Goal: Transaction & Acquisition: Obtain resource

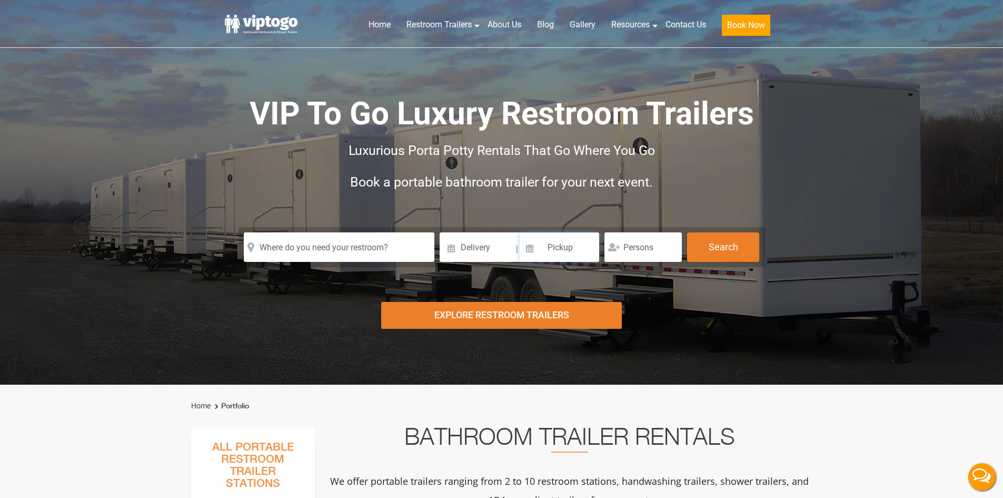
drag, startPoint x: 0, startPoint y: 0, endPoint x: 530, endPoint y: 247, distance: 584.6
click at [530, 247] on input at bounding box center [560, 246] width 80 height 29
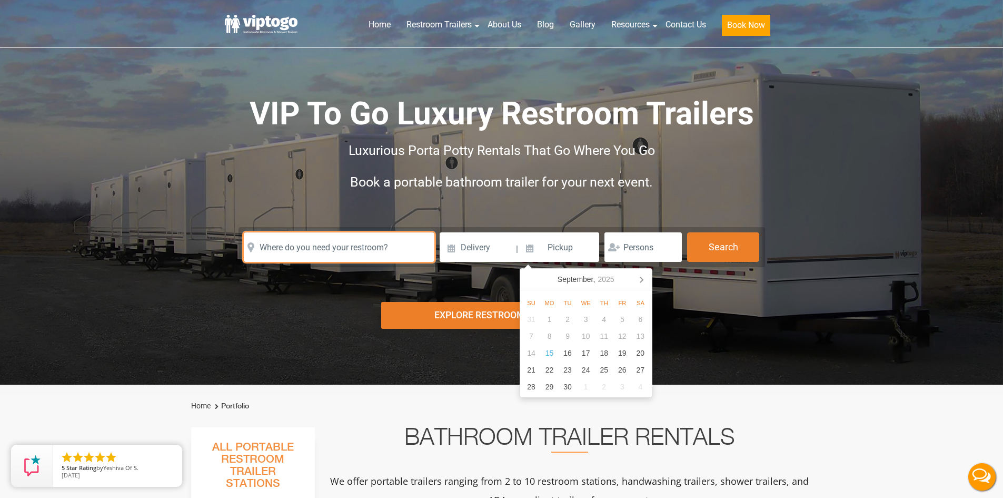
click at [310, 252] on input "text" at bounding box center [339, 246] width 191 height 29
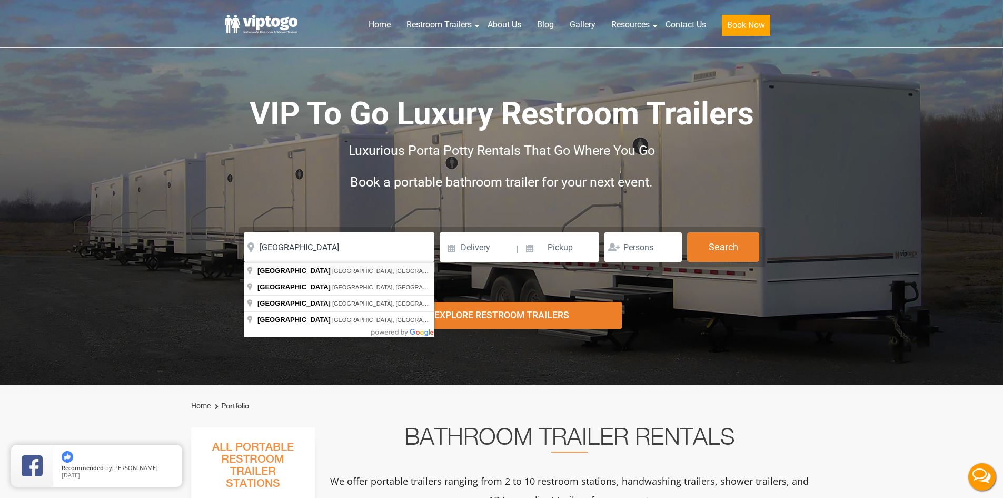
type input "[GEOGRAPHIC_DATA], [GEOGRAPHIC_DATA], [GEOGRAPHIC_DATA]"
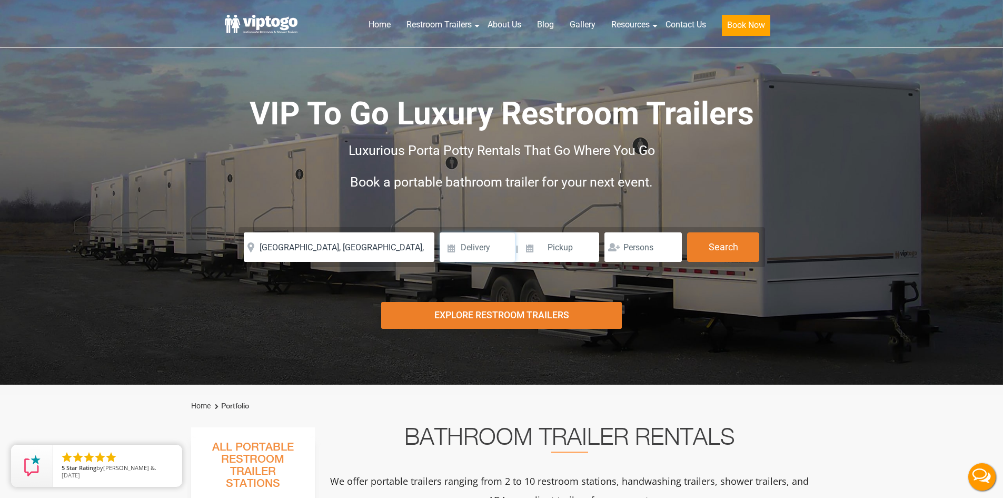
click at [460, 256] on input at bounding box center [477, 246] width 75 height 29
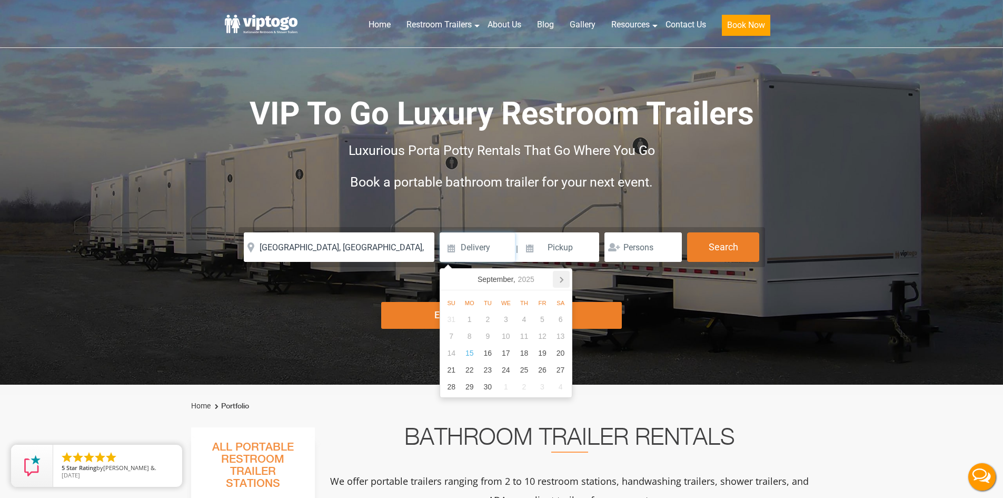
click at [563, 281] on icon at bounding box center [561, 279] width 17 height 17
click at [537, 321] on div "31" at bounding box center [543, 319] width 18 height 17
type input "[DATE]"
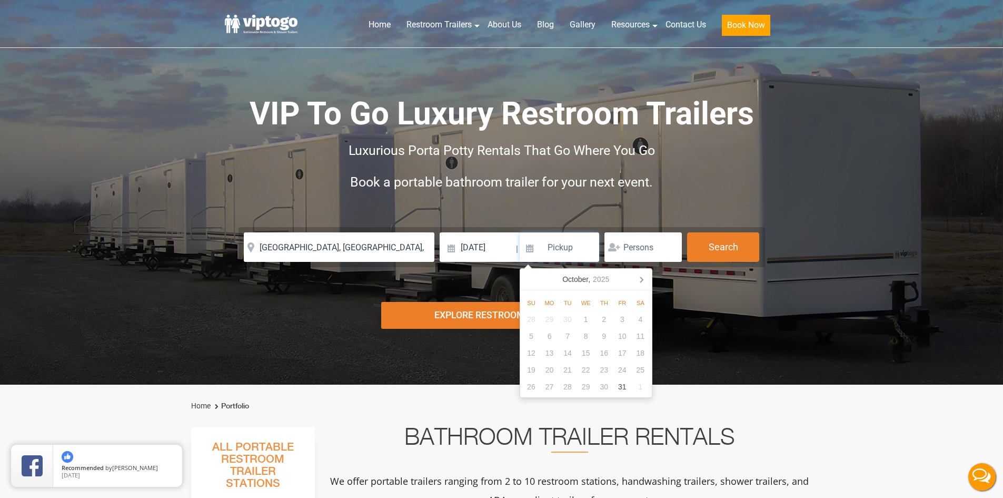
click at [572, 249] on input at bounding box center [560, 246] width 80 height 29
click at [644, 278] on icon at bounding box center [641, 279] width 17 height 17
click at [569, 248] on input at bounding box center [560, 246] width 80 height 29
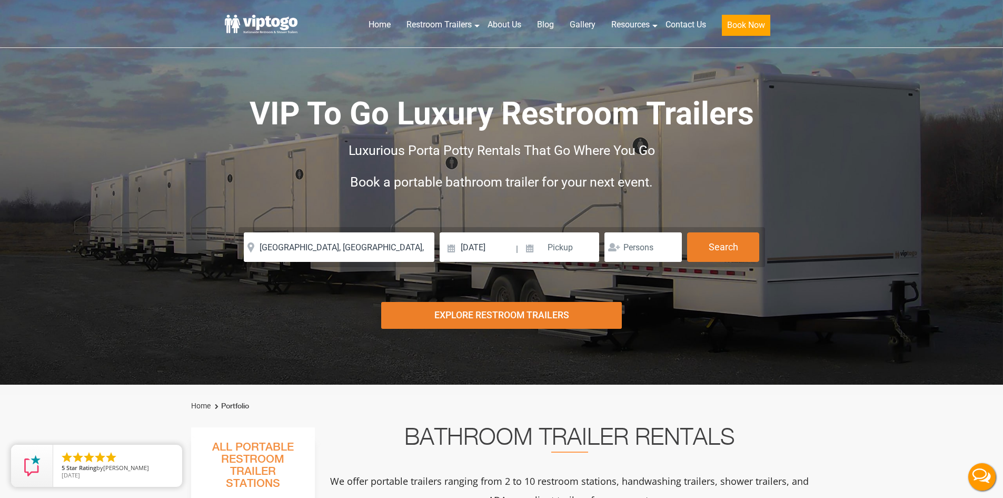
click at [711, 310] on div "Risk-Free Reservation! Free cancellation up to 48 hours before delivery. Book n…" at bounding box center [501, 192] width 1003 height 385
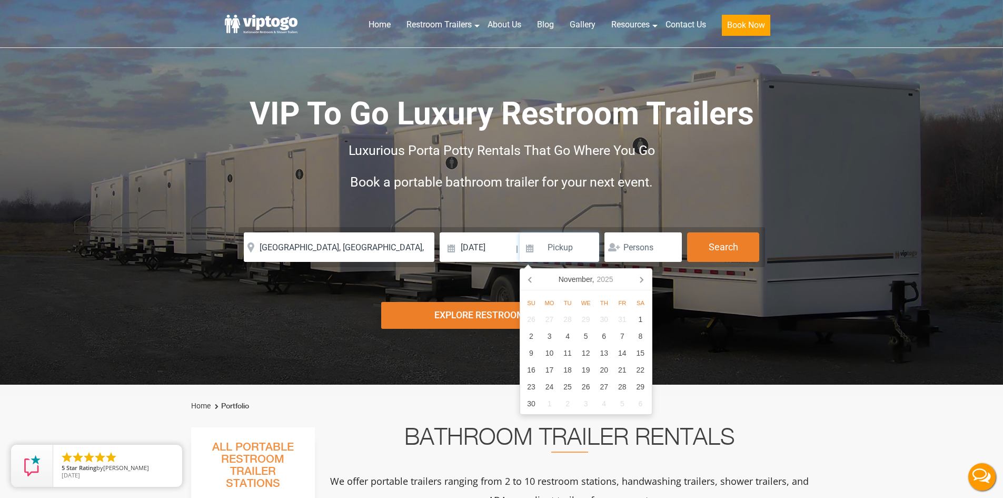
click at [579, 240] on input at bounding box center [560, 246] width 80 height 29
click at [528, 280] on icon at bounding box center [531, 279] width 17 height 17
click at [644, 278] on icon at bounding box center [641, 279] width 17 height 17
click at [550, 354] on div "10" at bounding box center [549, 352] width 18 height 17
type input "[DATE]"
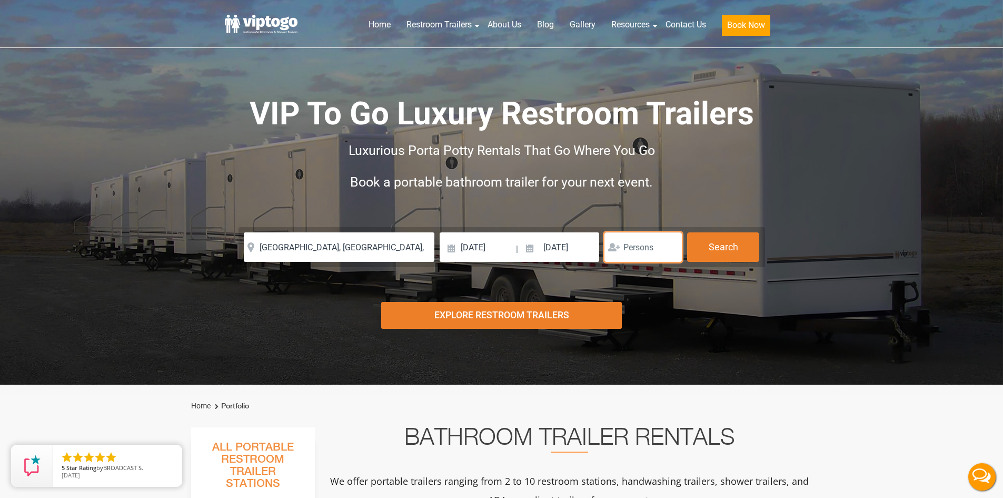
click at [640, 254] on input "number" at bounding box center [643, 246] width 77 height 29
click at [672, 251] on input "1" at bounding box center [643, 246] width 77 height 29
type input "100"
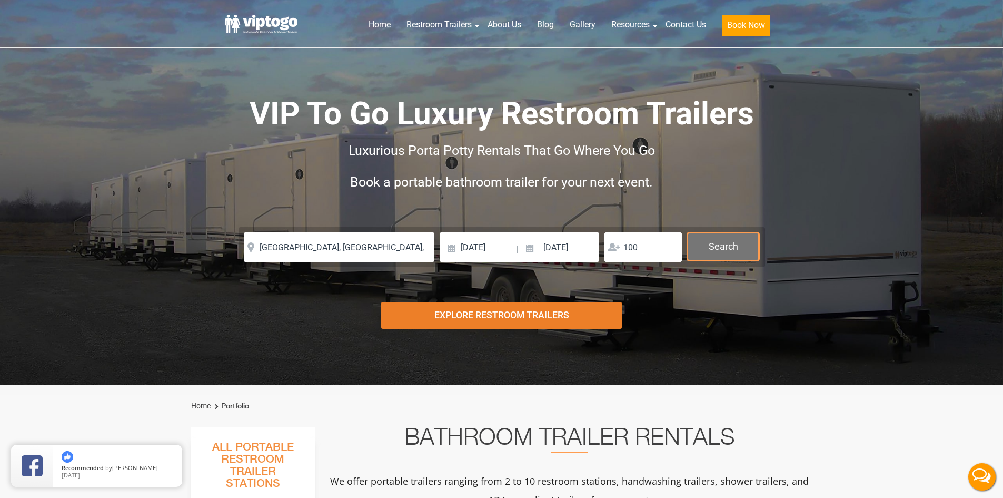
click at [746, 238] on button "Search" at bounding box center [723, 246] width 72 height 28
click at [492, 316] on div "Explore Restroom Trailers" at bounding box center [501, 315] width 241 height 27
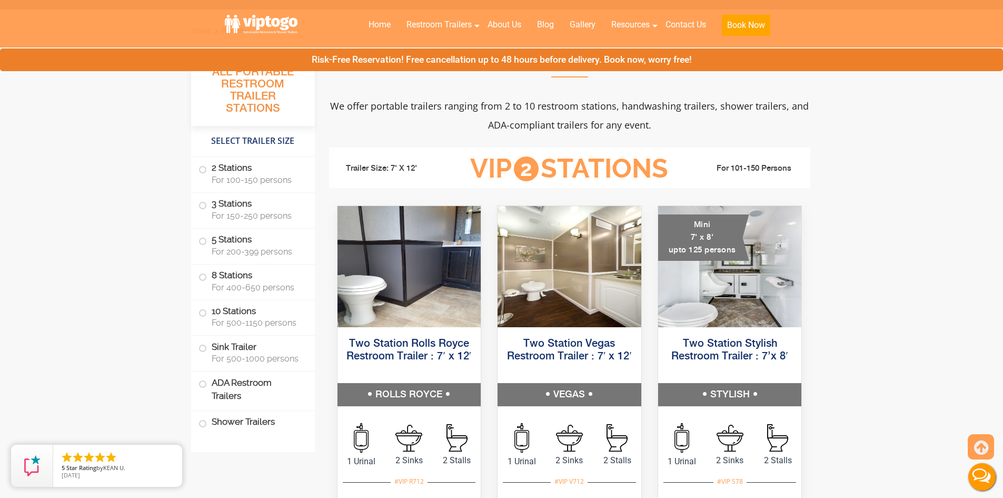
scroll to position [385, 0]
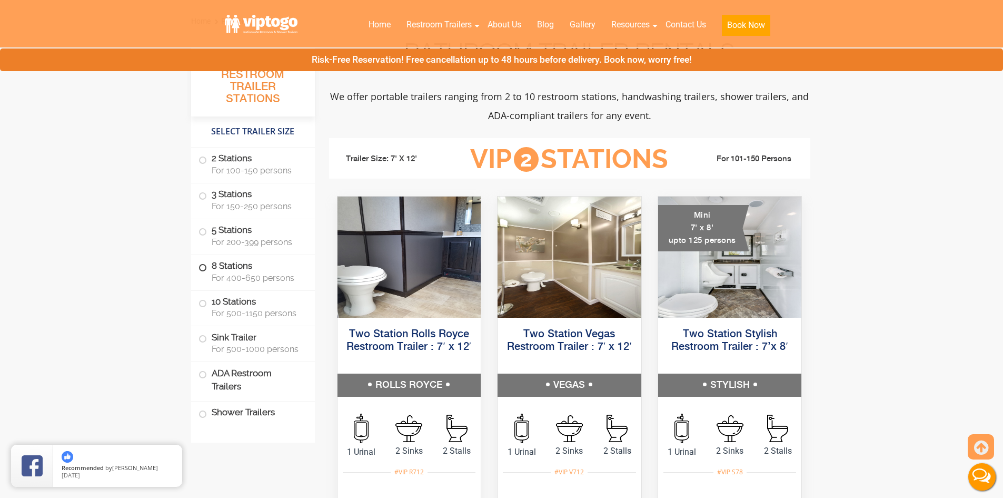
click at [206, 266] on label "8 Stations For 400-650 persons" at bounding box center [253, 271] width 109 height 33
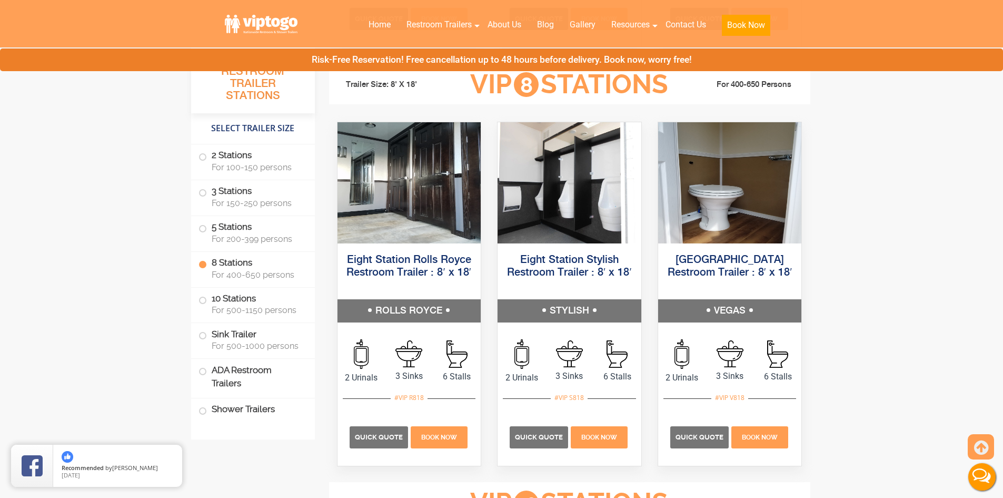
scroll to position [2012, 0]
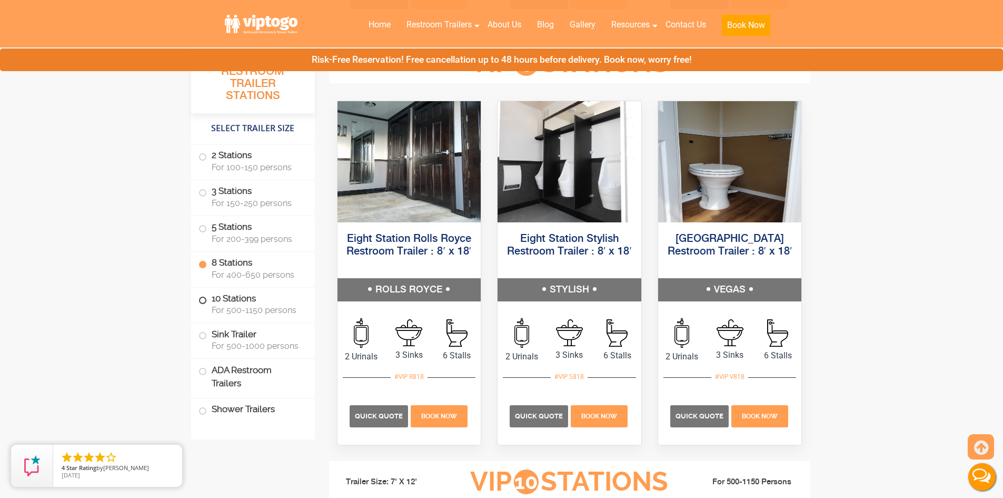
click at [201, 302] on span at bounding box center [203, 300] width 4 height 4
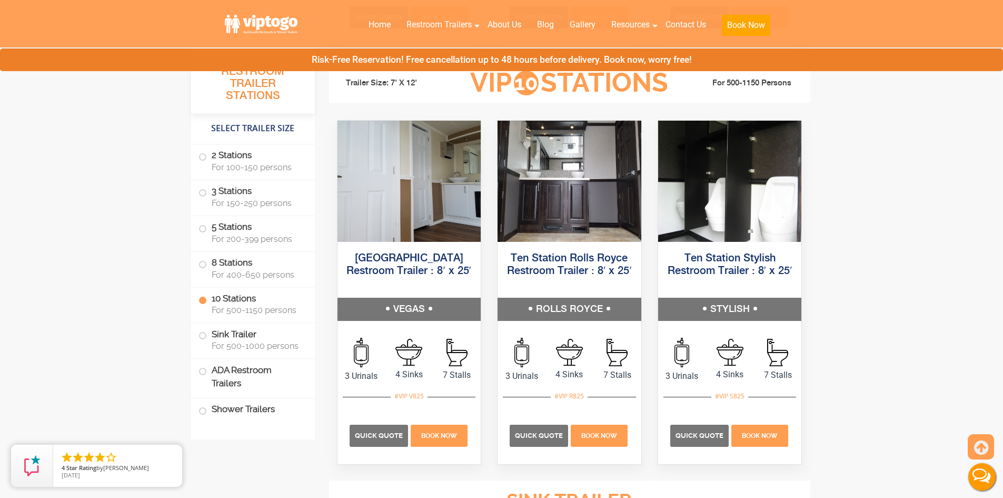
scroll to position [2430, 0]
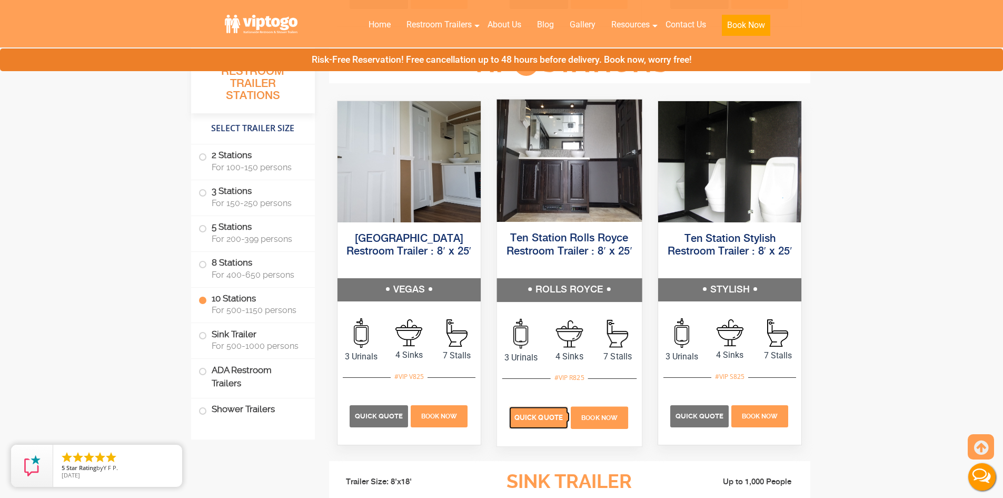
click at [551, 418] on span "Quick Quote" at bounding box center [539, 417] width 48 height 8
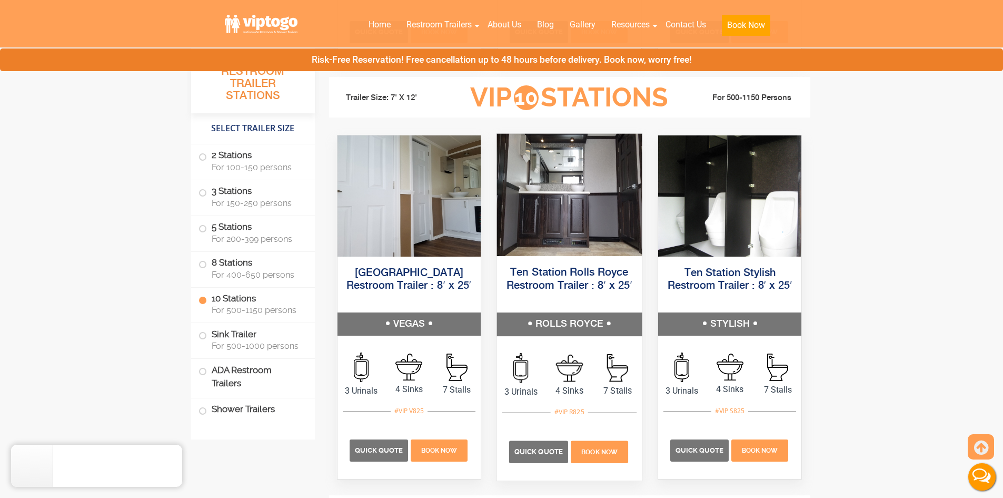
scroll to position [2378, 0]
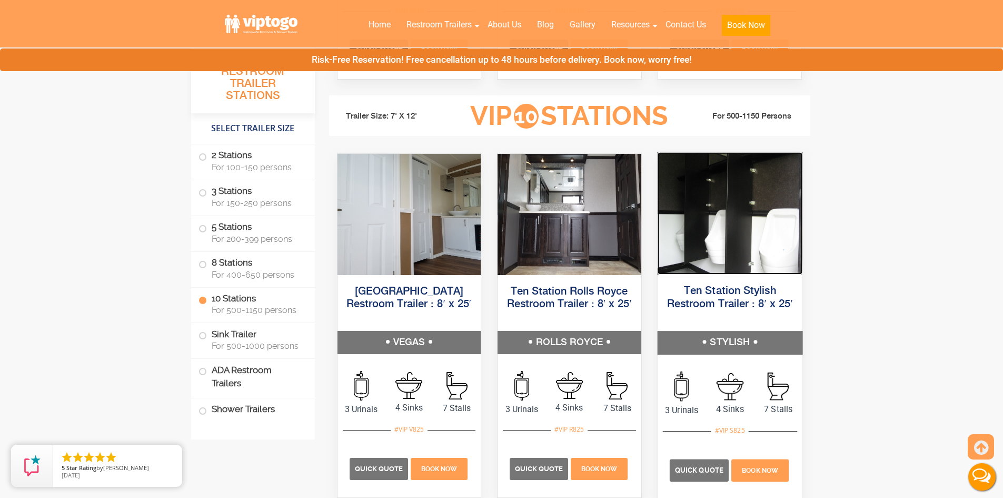
click at [725, 258] on img at bounding box center [729, 213] width 145 height 122
click at [722, 290] on link "Ten Station Stylish Restroom Trailer : 8′ x 25′" at bounding box center [730, 297] width 126 height 24
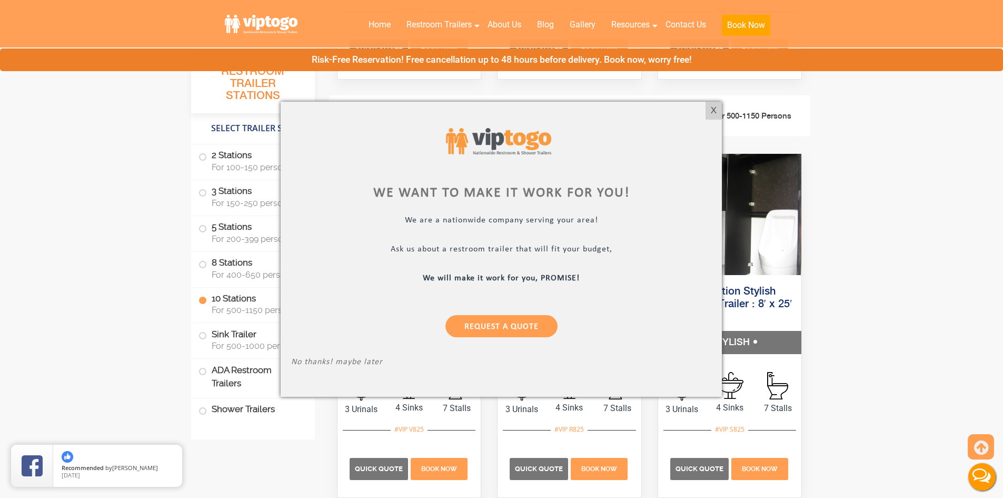
click at [705, 110] on div "We want to make it work for you! We are a nationwide company serving your area!…" at bounding box center [501, 249] width 441 height 295
click at [717, 108] on div "X" at bounding box center [714, 111] width 16 height 18
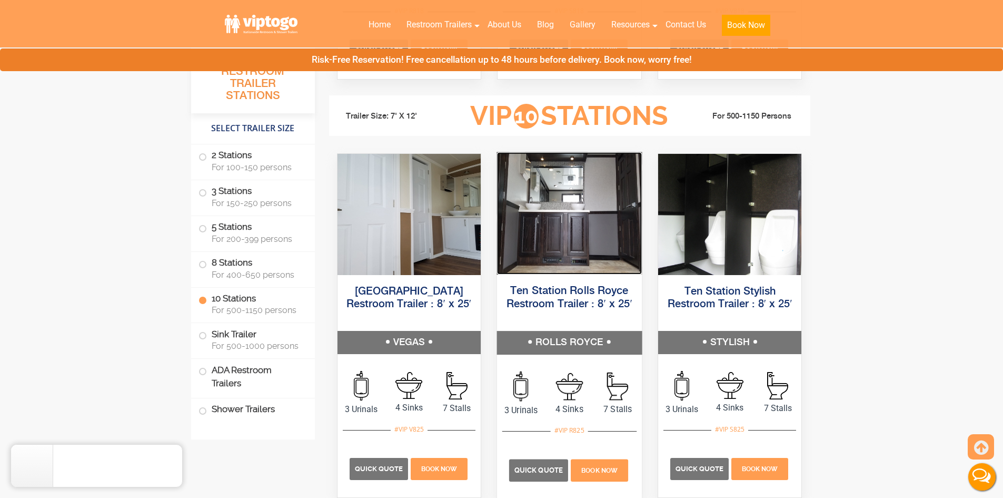
click at [559, 254] on img at bounding box center [569, 213] width 145 height 122
click at [536, 480] on p "Quick Quote" at bounding box center [538, 470] width 59 height 22
click at [539, 473] on span "Quick Quote" at bounding box center [539, 470] width 48 height 8
click at [539, 471] on span "Quick Quote" at bounding box center [539, 470] width 48 height 8
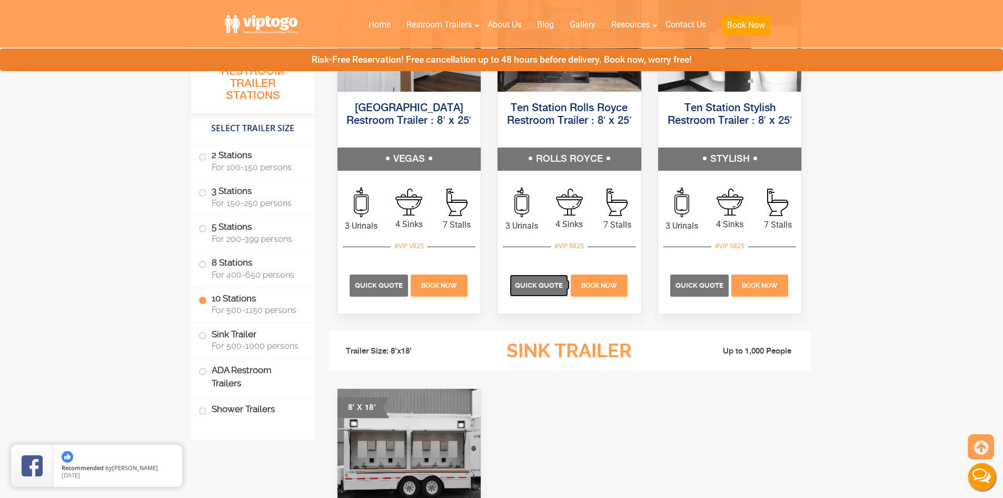
scroll to position [2678, 0]
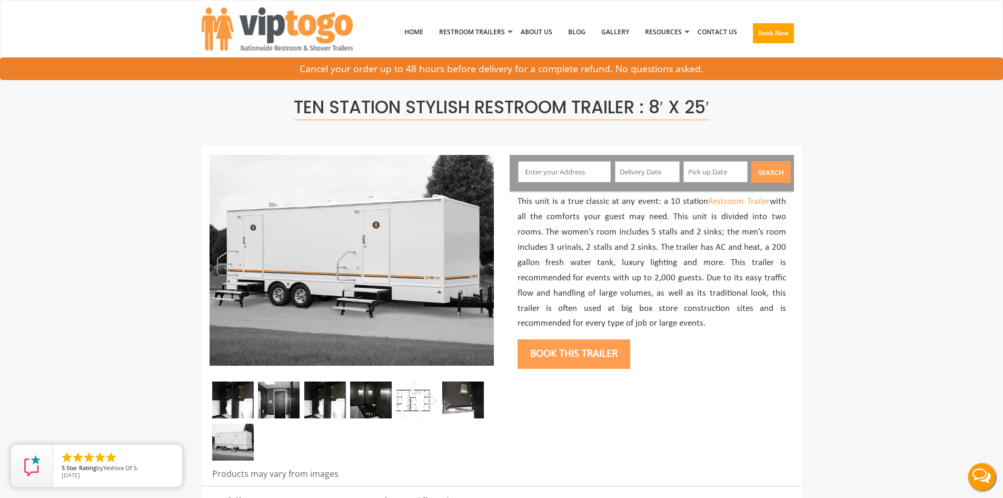
click at [240, 401] on img at bounding box center [233, 399] width 42 height 37
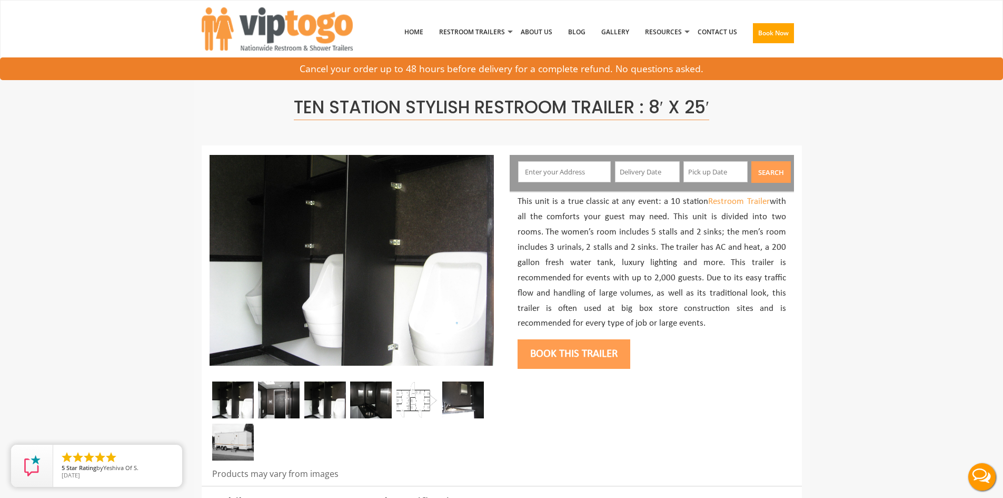
click at [281, 401] on img at bounding box center [279, 399] width 42 height 37
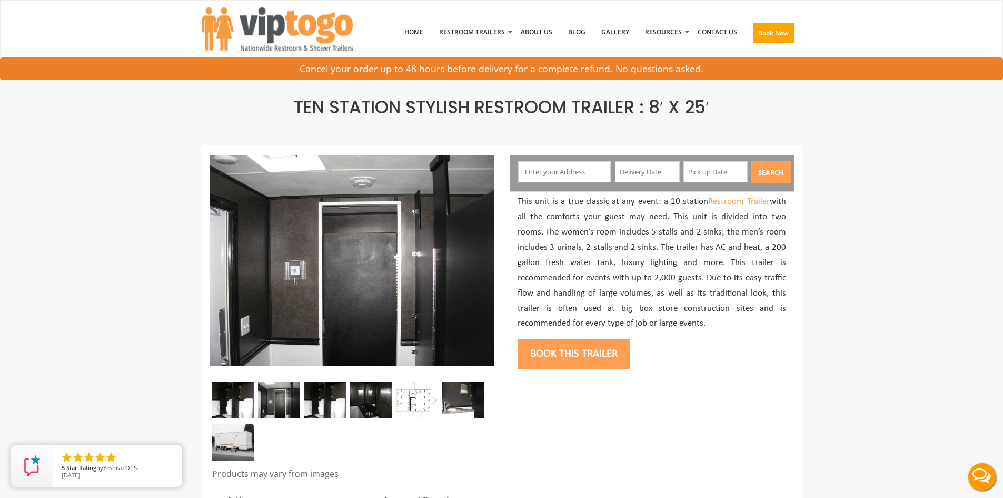
click at [342, 401] on img at bounding box center [325, 399] width 42 height 37
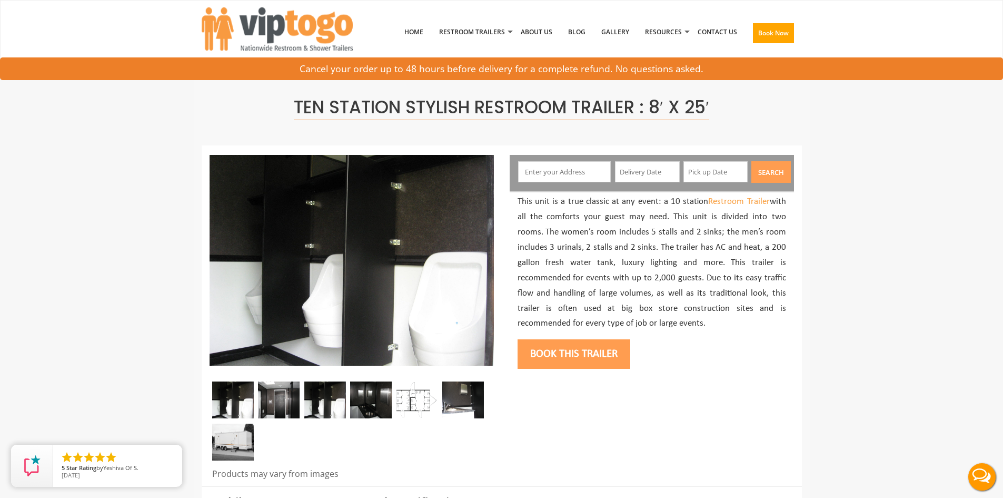
click at [378, 400] on img at bounding box center [371, 399] width 42 height 37
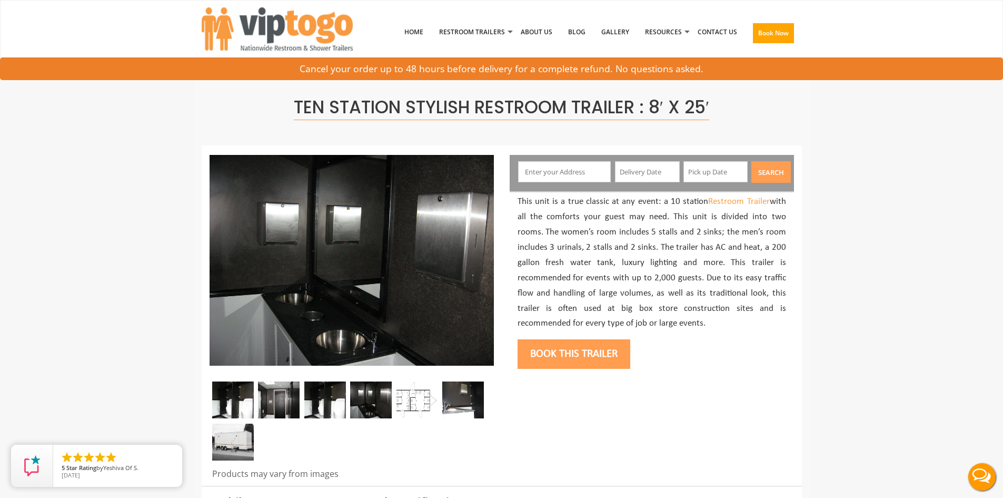
click at [428, 402] on img at bounding box center [417, 399] width 42 height 37
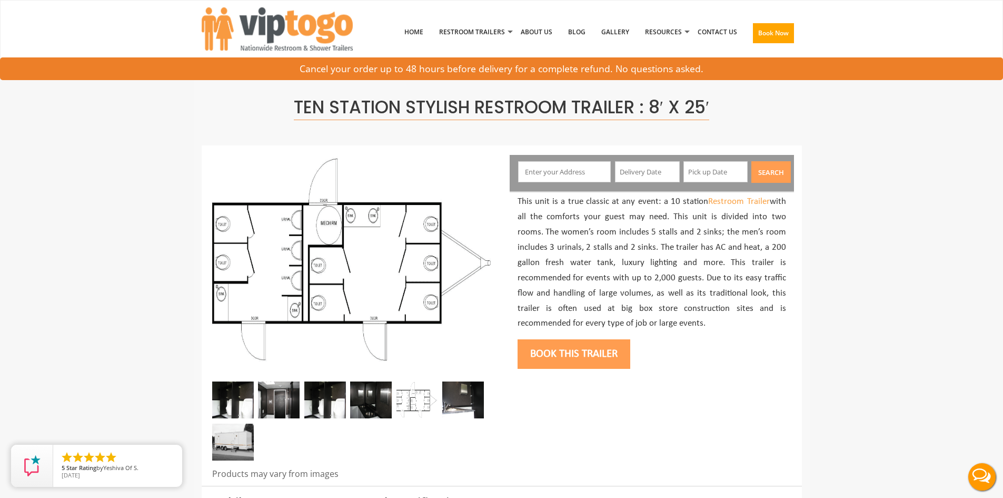
click at [462, 404] on img at bounding box center [463, 399] width 42 height 37
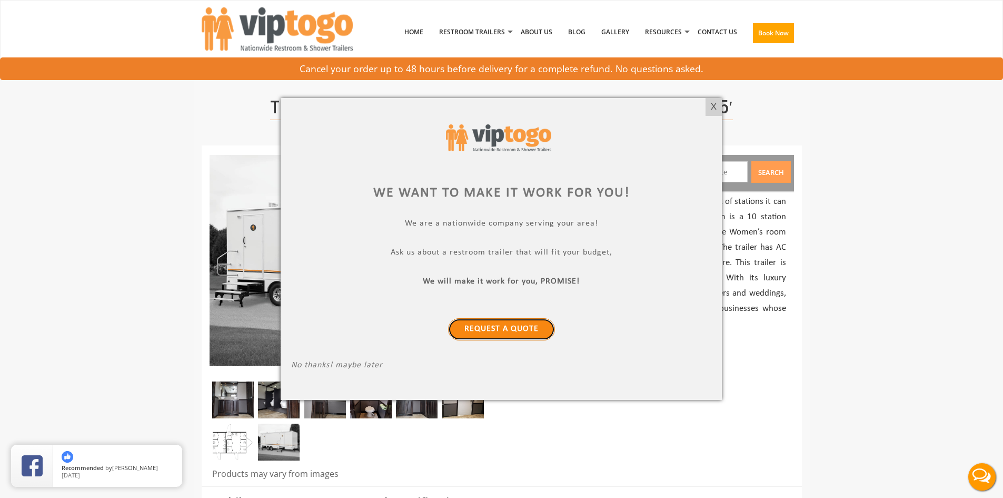
click at [505, 330] on link "Request a Quote" at bounding box center [501, 329] width 107 height 22
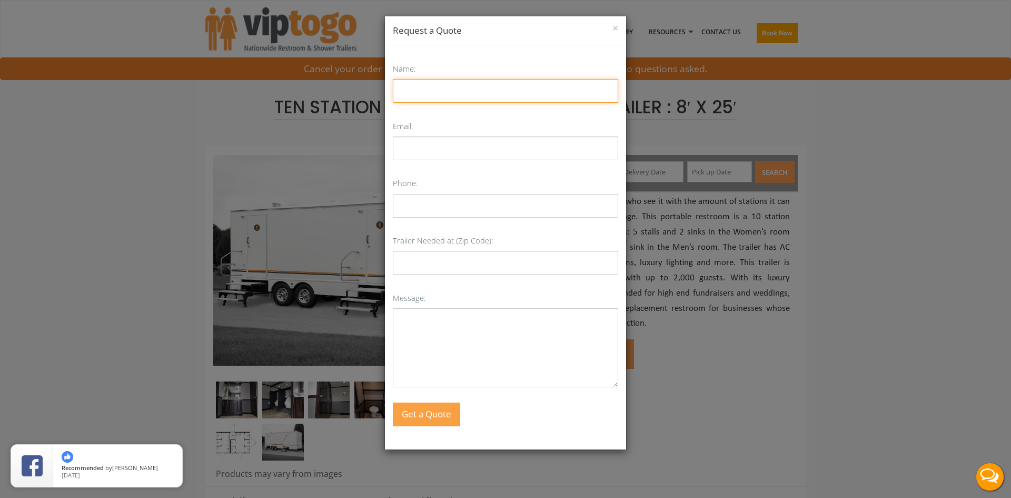
click at [462, 95] on input "Name:" at bounding box center [505, 91] width 225 height 24
type input "LISA DUCOTE"
click at [437, 163] on div "Name: LISA DUCOTE Email: Phone: Trailer Needed at (Zip Code): Message: Get a Qu…" at bounding box center [505, 243] width 225 height 365
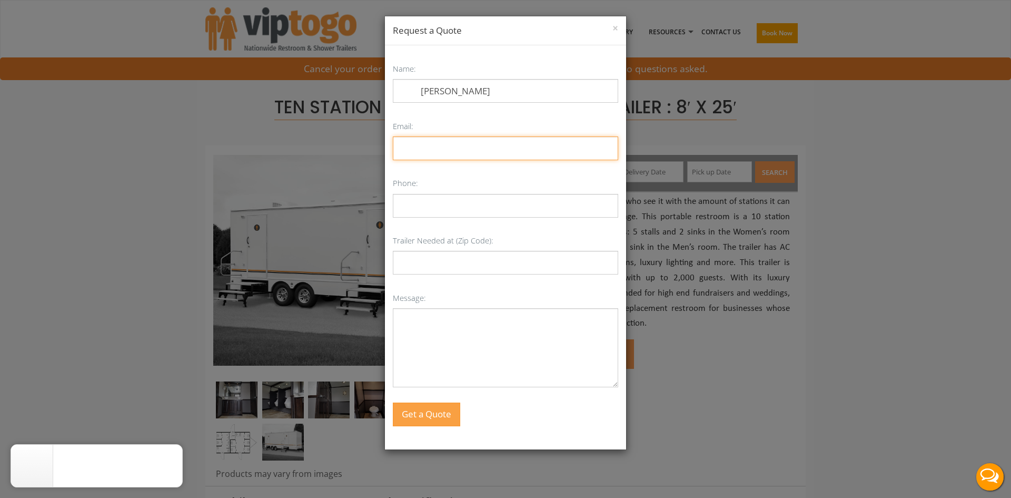
click at [430, 149] on input "Email:" at bounding box center [505, 148] width 225 height 24
type input "simplylisad@johntogo.com"
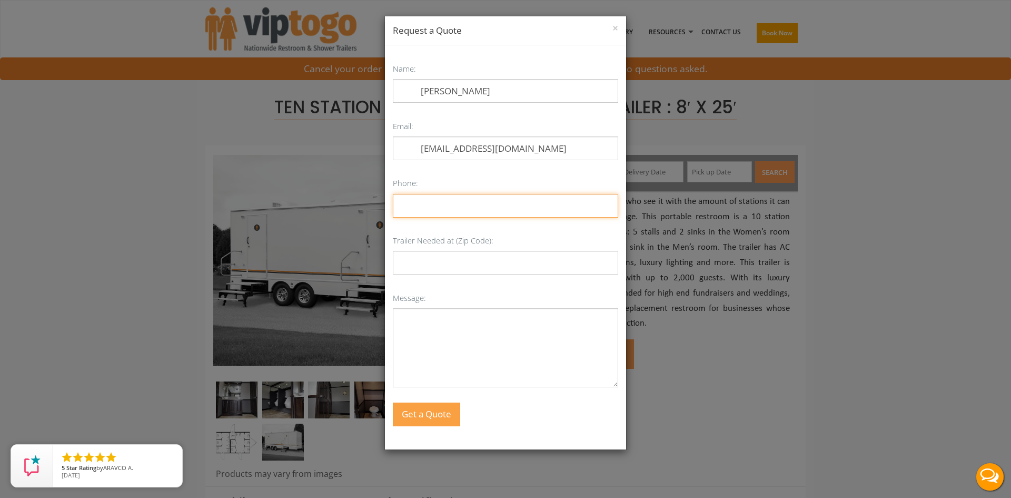
click at [447, 214] on input "Phone:" at bounding box center [505, 206] width 225 height 24
type input "2392600377"
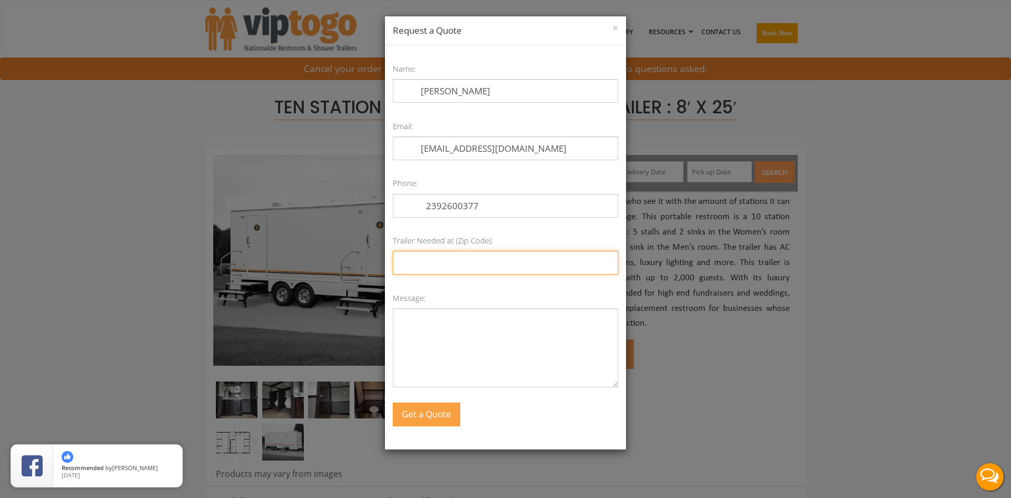
click at [439, 268] on input "Trailer Needed at (Zip Code):" at bounding box center [505, 263] width 225 height 24
click at [435, 319] on textarea "Message:" at bounding box center [505, 347] width 225 height 79
click at [449, 265] on input "Trailer Needed at (Zip Code):" at bounding box center [505, 263] width 225 height 24
type input "34102"
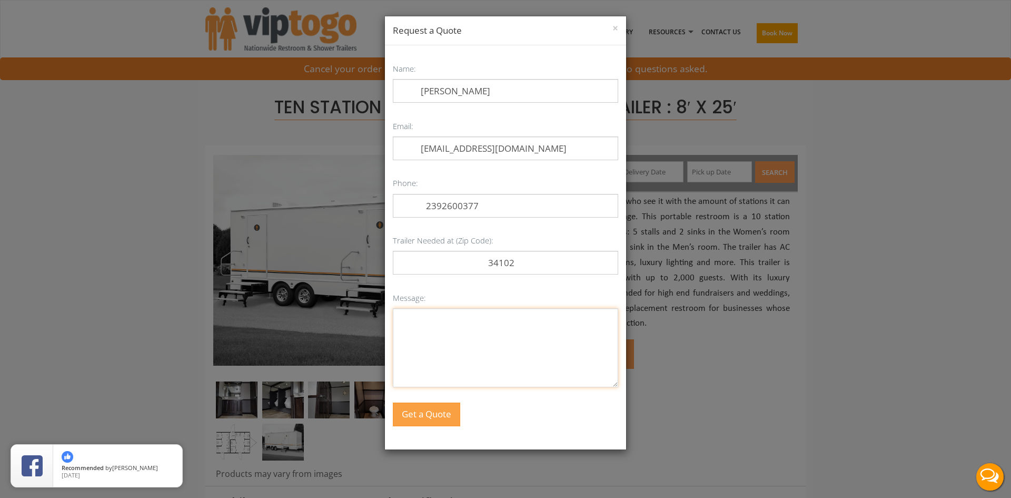
click at [446, 329] on textarea "Message:" at bounding box center [505, 347] width 225 height 79
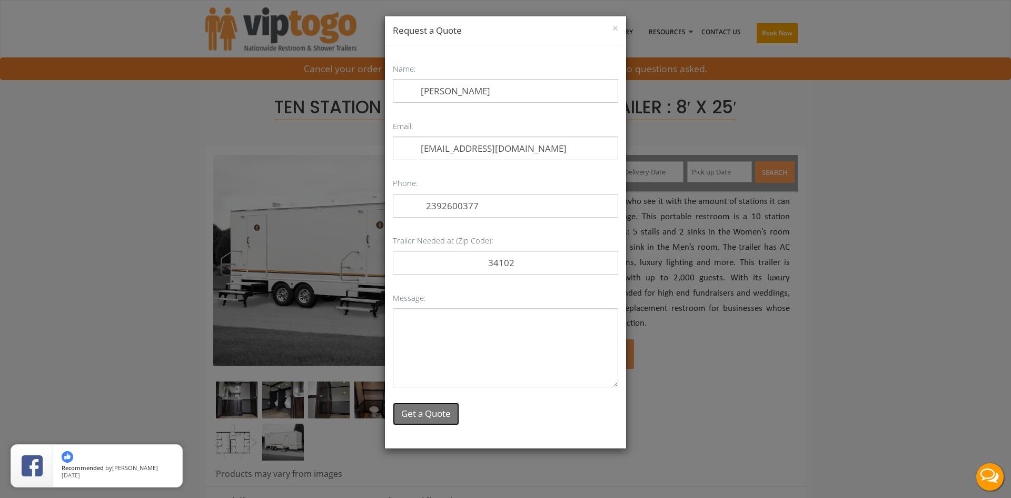
click at [441, 422] on button "Get a Quote" at bounding box center [426, 413] width 66 height 23
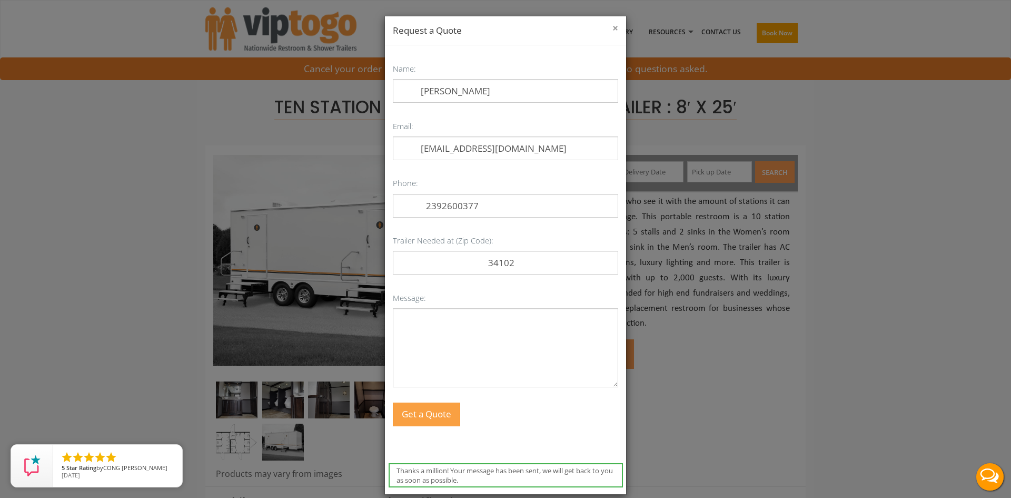
click at [613, 27] on button "×" at bounding box center [616, 28] width 6 height 11
